Goal: Information Seeking & Learning: Check status

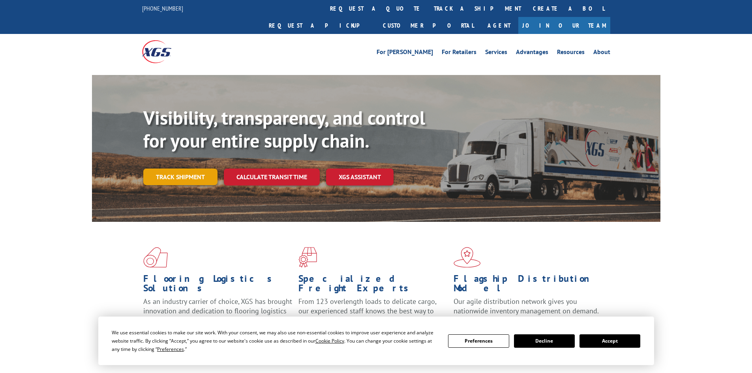
click at [175, 168] on link "Track shipment" at bounding box center [180, 176] width 74 height 17
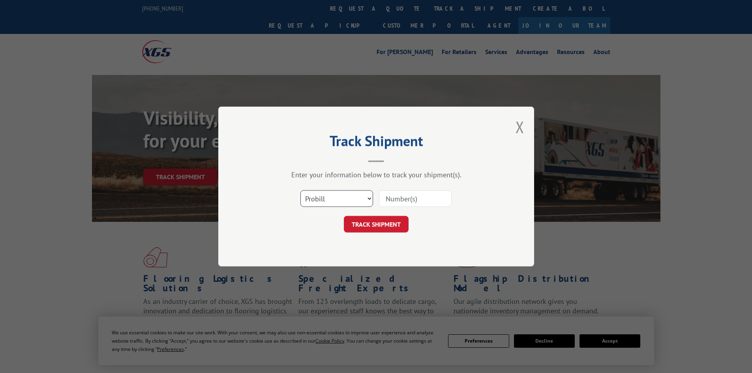
drag, startPoint x: 321, startPoint y: 196, endPoint x: 321, endPoint y: 206, distance: 9.5
click at [321, 196] on select "Select category... Probill BOL PO" at bounding box center [336, 198] width 73 height 17
select select "po"
click at [300, 190] on select "Select category... Probill BOL PO" at bounding box center [336, 198] width 73 height 17
drag, startPoint x: 396, startPoint y: 202, endPoint x: 398, endPoint y: 208, distance: 7.0
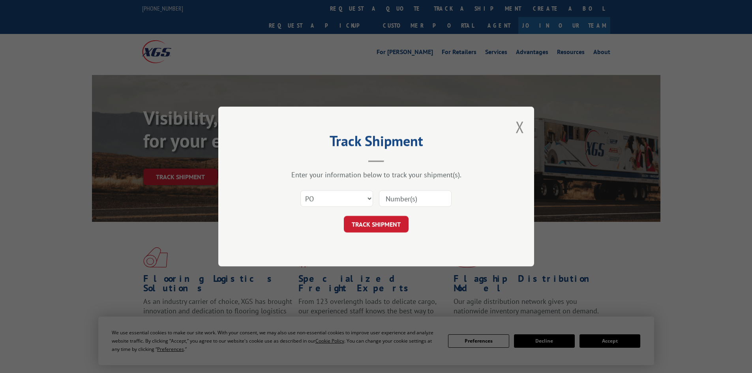
click at [396, 202] on input at bounding box center [415, 198] width 73 height 17
paste input "40506038"
type input "40506038"
click at [394, 227] on button "TRACK SHIPMENT" at bounding box center [376, 224] width 65 height 17
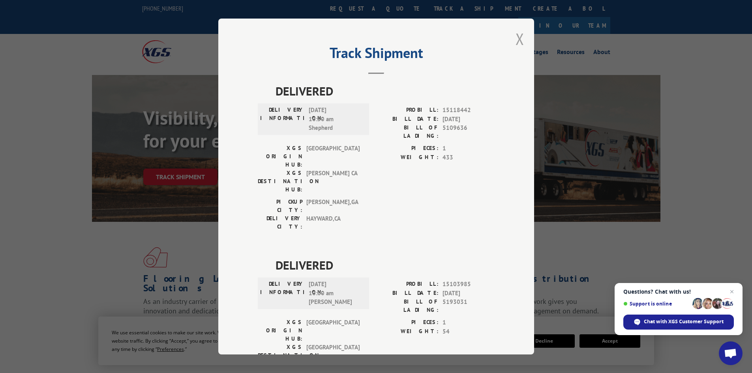
click at [519, 37] on button "Close modal" at bounding box center [519, 38] width 9 height 21
